Goal: Transaction & Acquisition: Purchase product/service

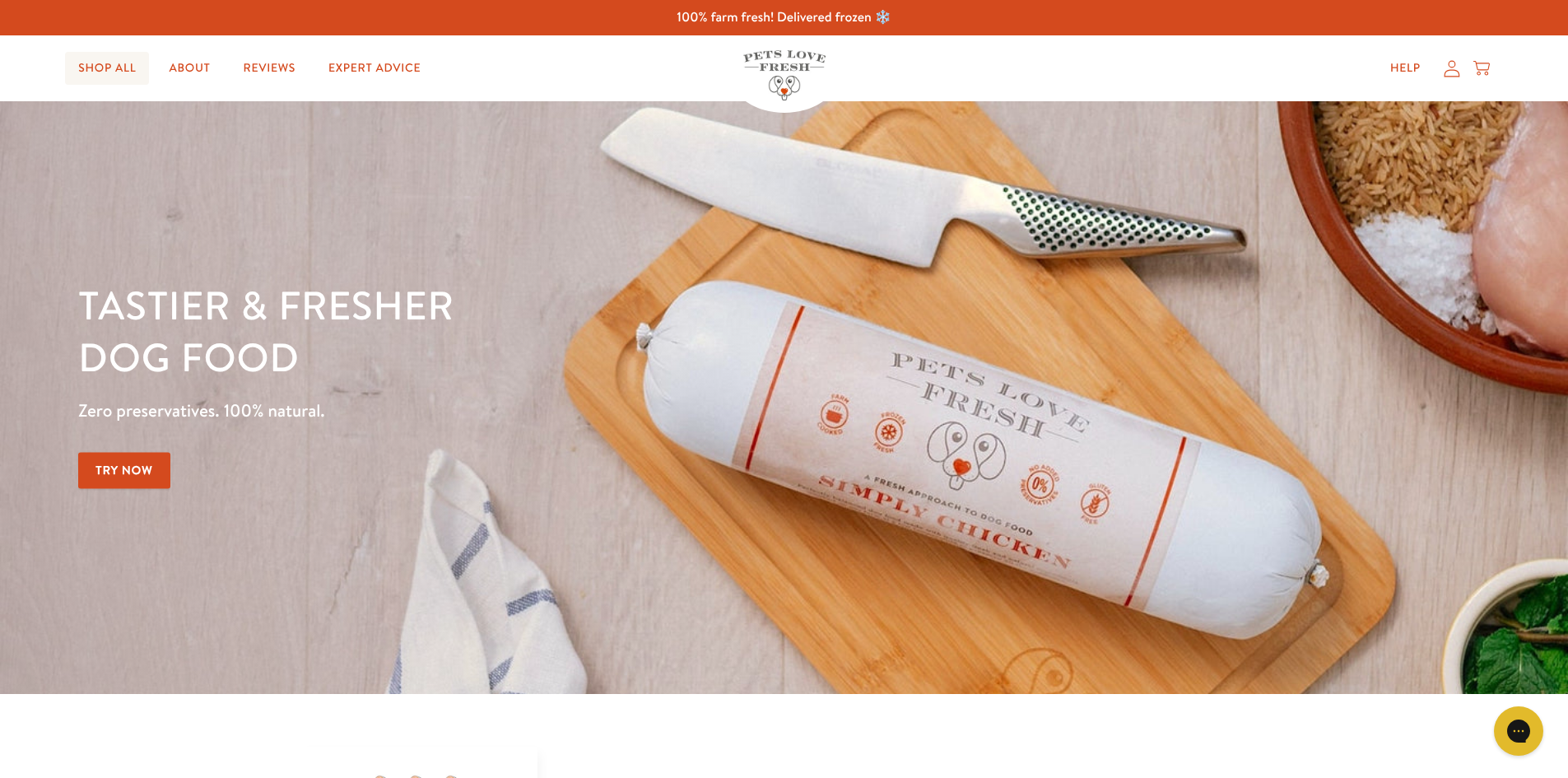
click at [109, 74] on link "Shop All" at bounding box center [106, 69] width 84 height 33
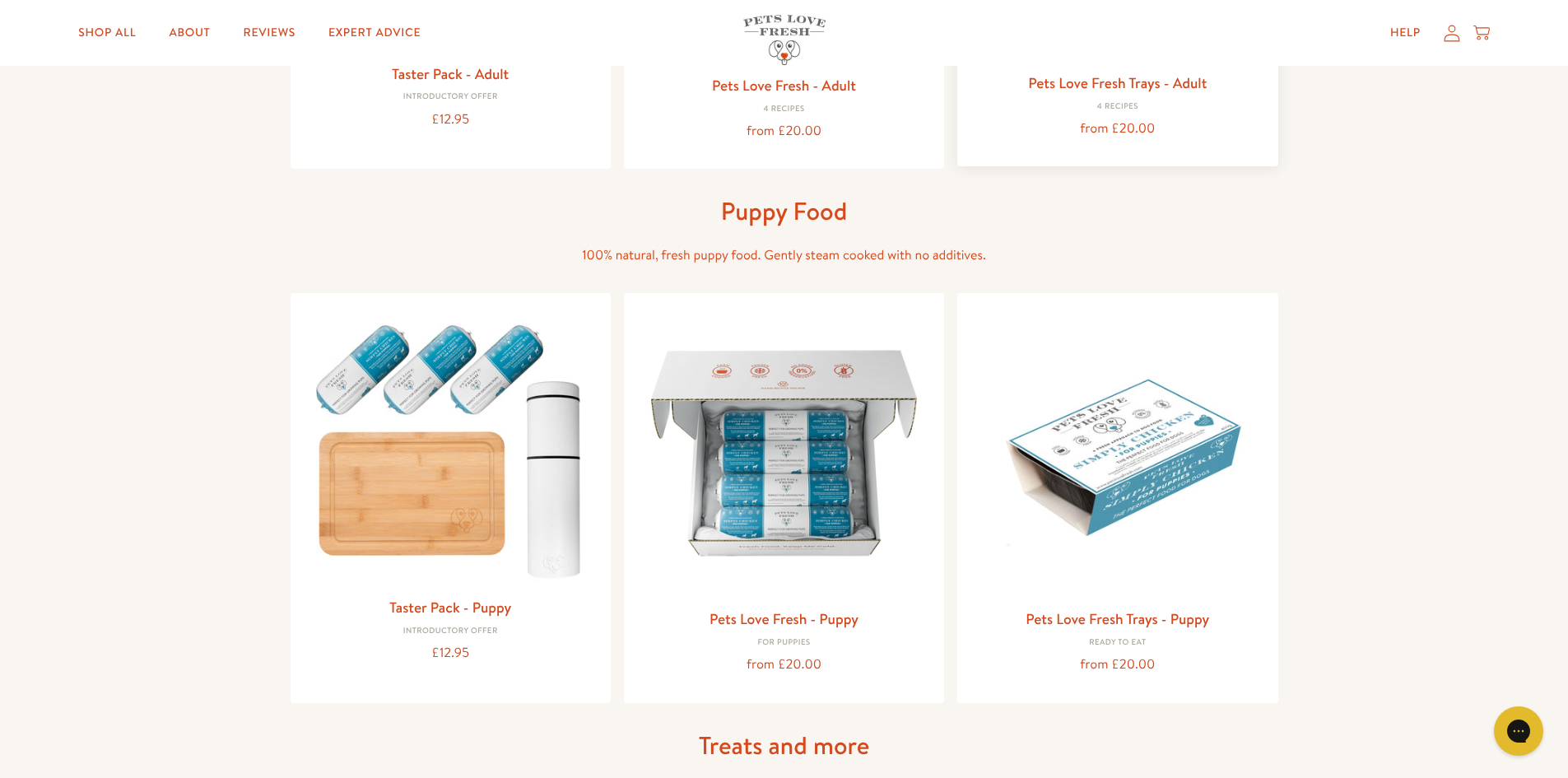
scroll to position [494, 0]
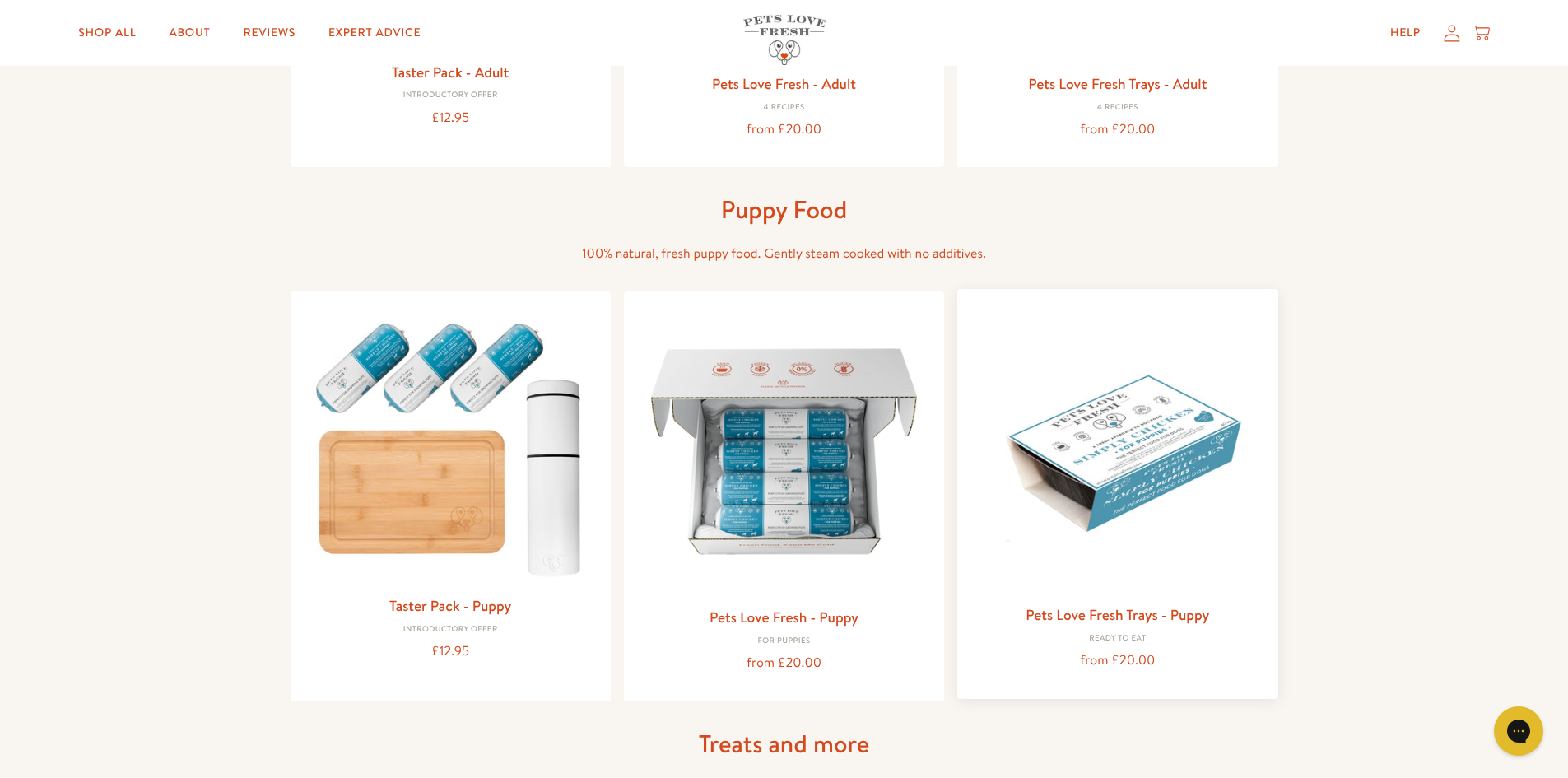
click at [1074, 596] on div "Pets Love Fresh Trays - Puppy Ready to eat from £20.00" at bounding box center [1117, 493] width 320 height 410
click at [1067, 609] on link "Pets Love Fresh Trays - Puppy" at bounding box center [1117, 614] width 184 height 21
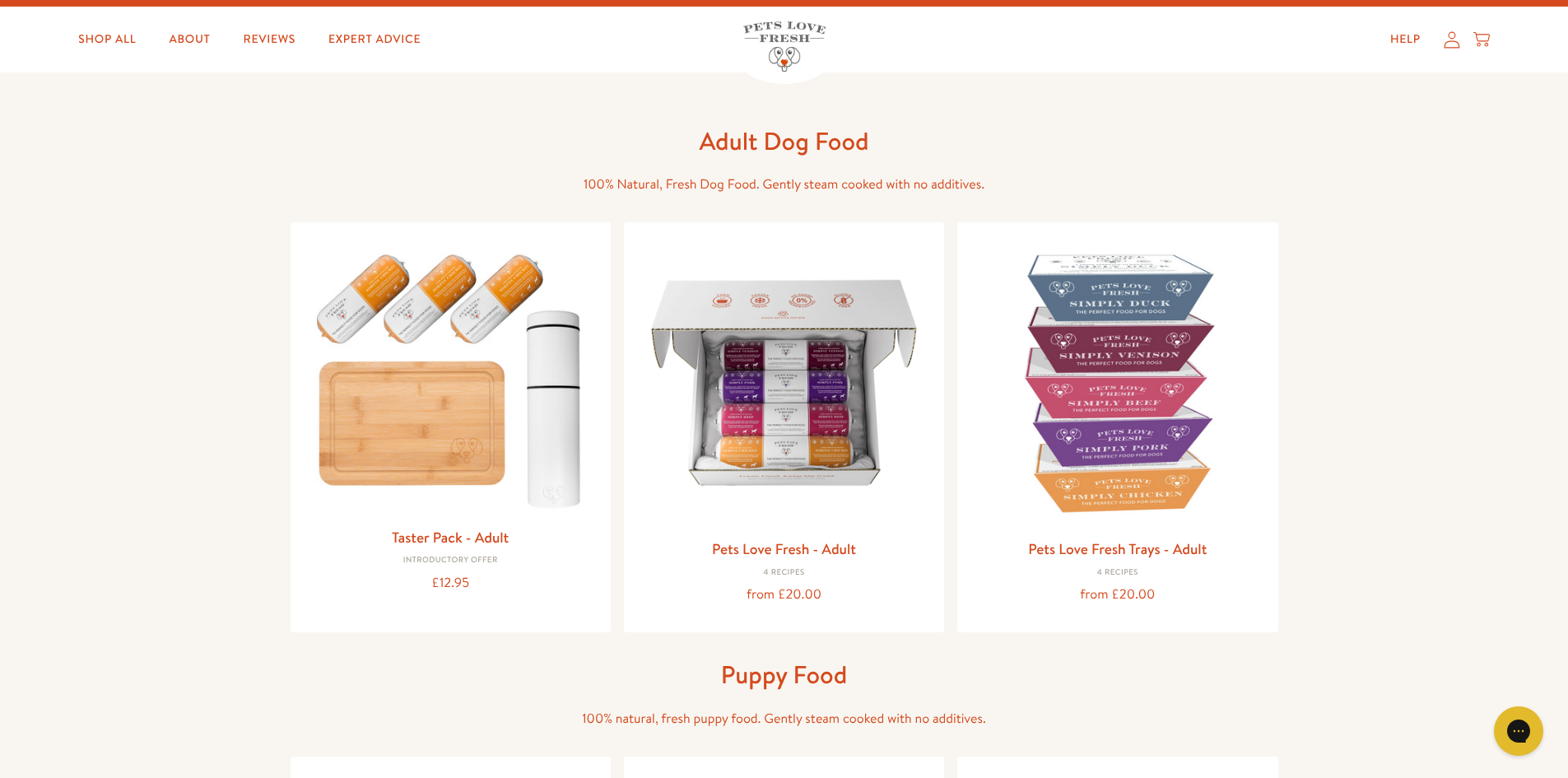
scroll to position [0, 0]
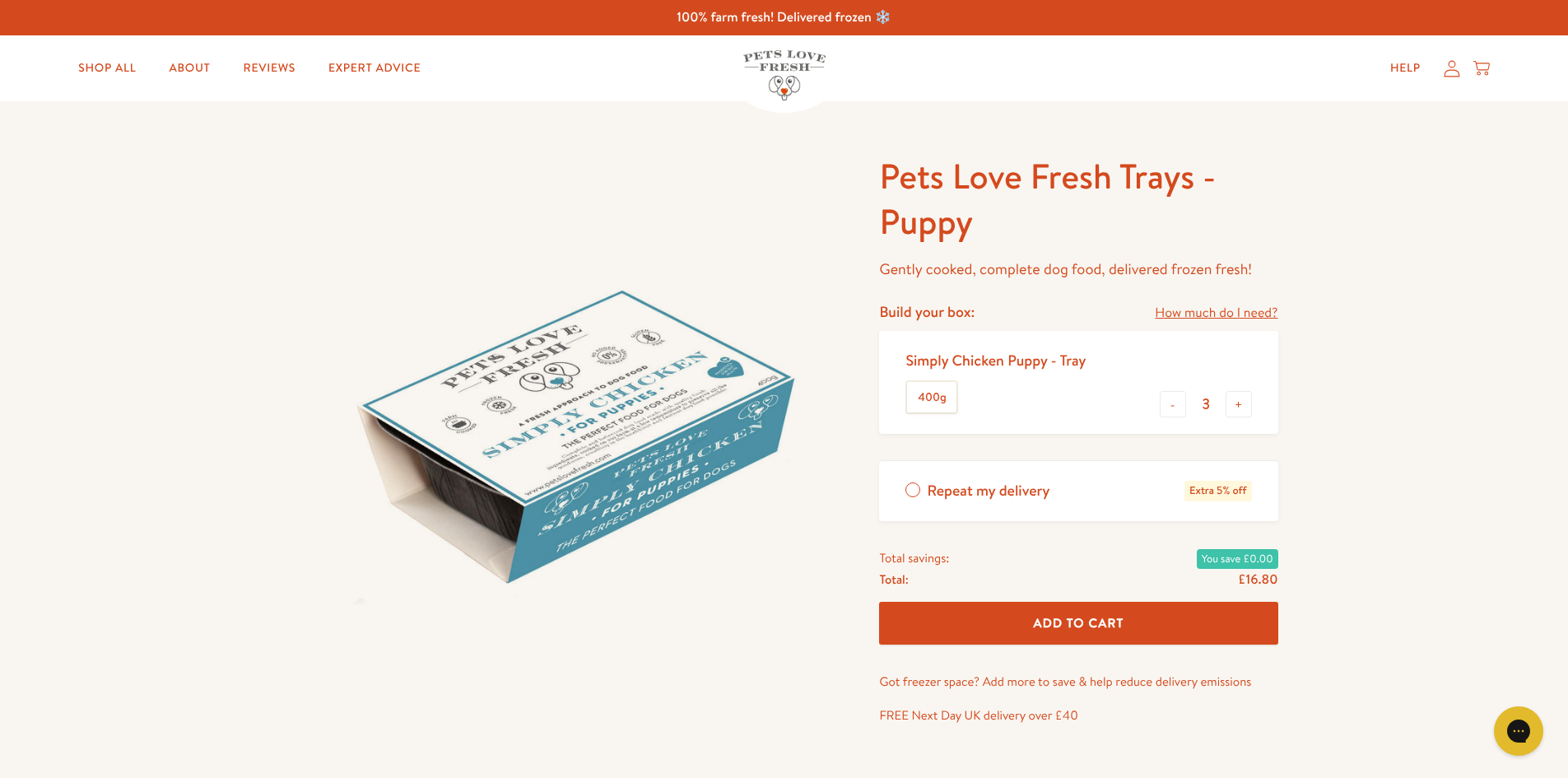
click at [457, 496] on img at bounding box center [566, 429] width 550 height 550
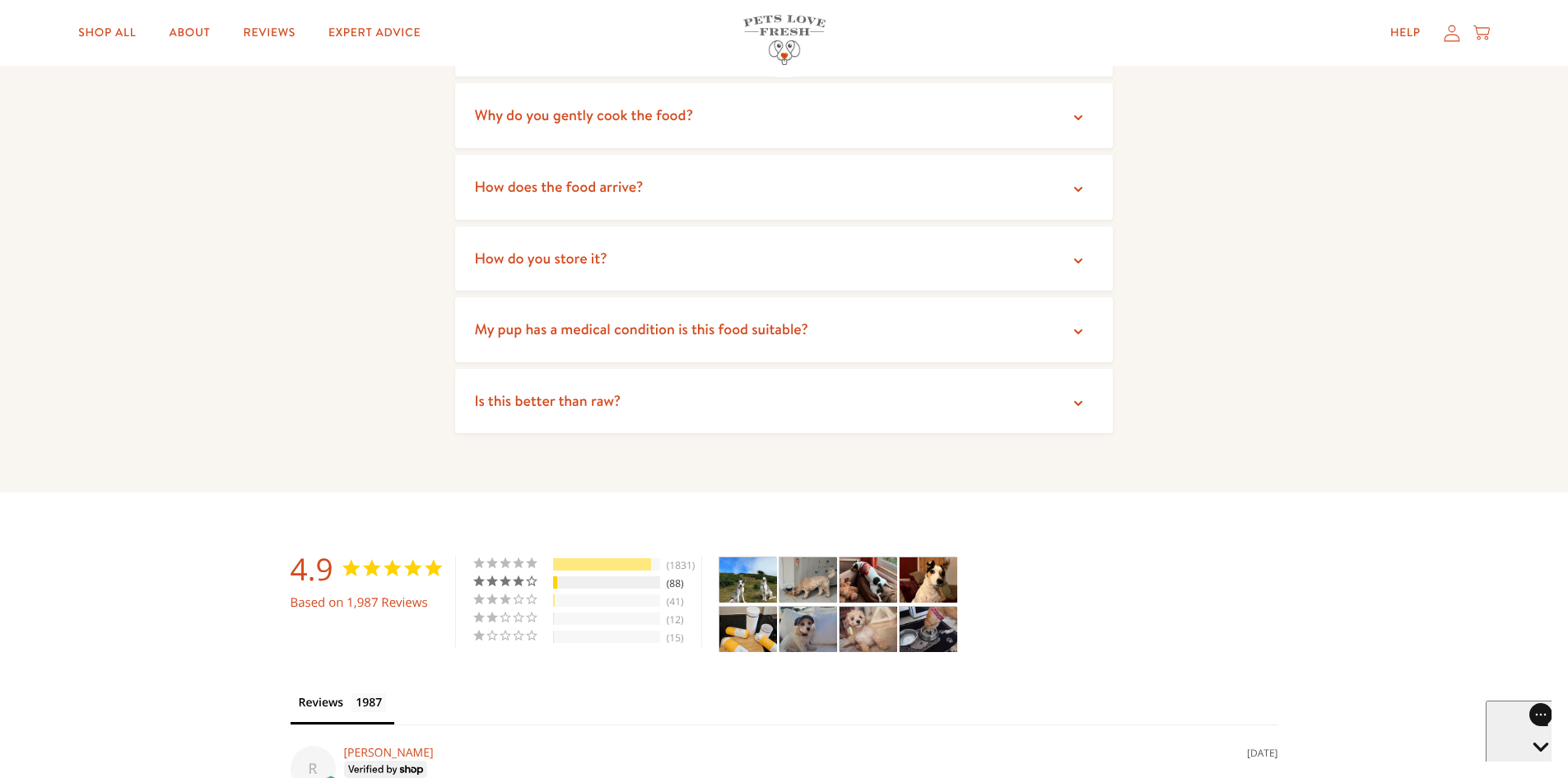
scroll to position [2304, 0]
